Goal: Browse casually

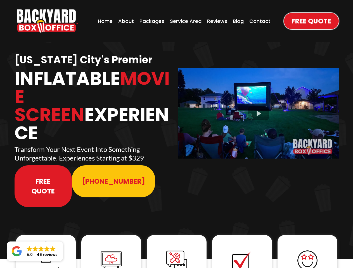
click at [47, 21] on img "https://www.backyardboxoffice.com" at bounding box center [47, 20] width 61 height 23
click at [258, 110] on div at bounding box center [258, 113] width 161 height 90
click at [46, 241] on img at bounding box center [46, 252] width 22 height 22
click at [111, 250] on img at bounding box center [111, 261] width 22 height 22
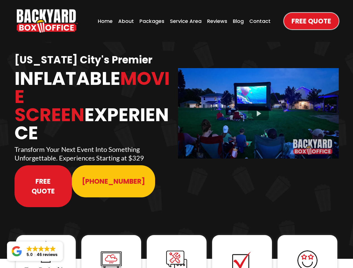
click at [111, 250] on img at bounding box center [111, 261] width 22 height 22
click at [177, 250] on img at bounding box center [176, 261] width 22 height 22
click at [242, 250] on img at bounding box center [242, 261] width 22 height 22
